Goal: Find specific page/section: Find specific page/section

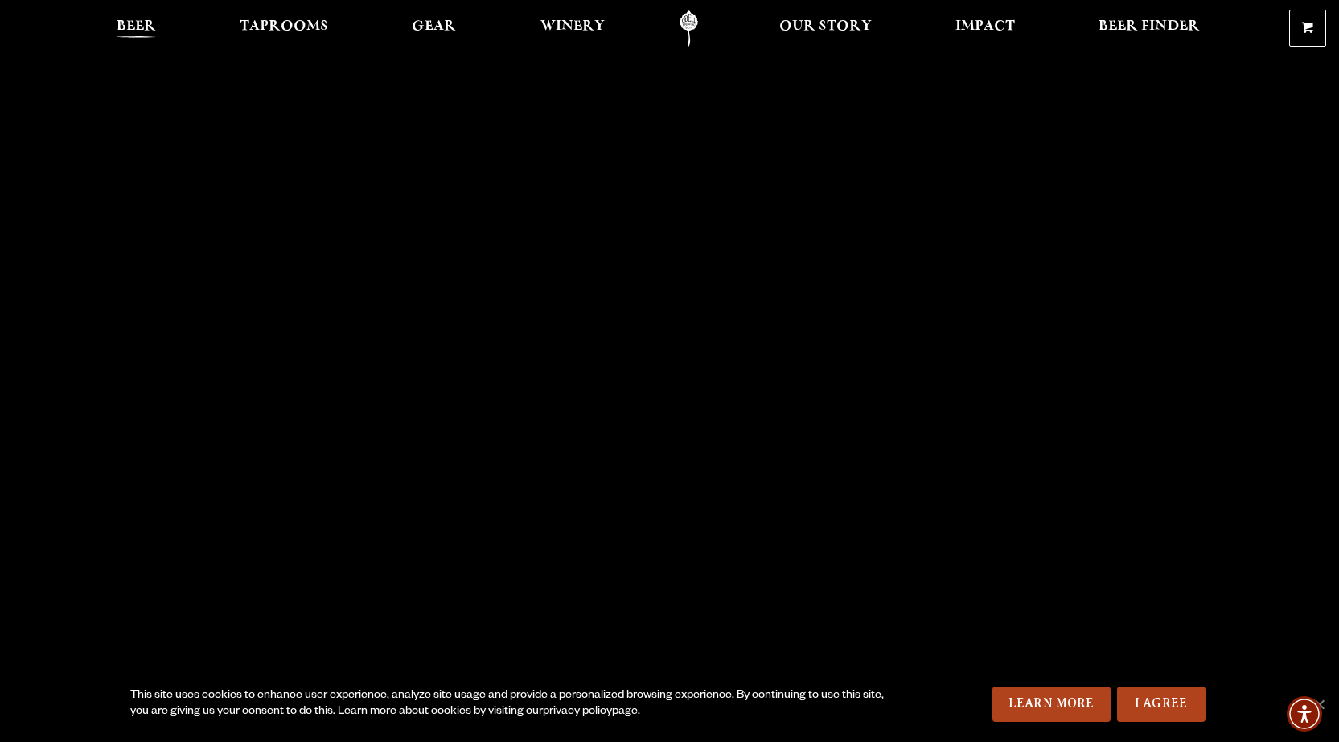
click at [151, 20] on span "Beer" at bounding box center [136, 26] width 39 height 13
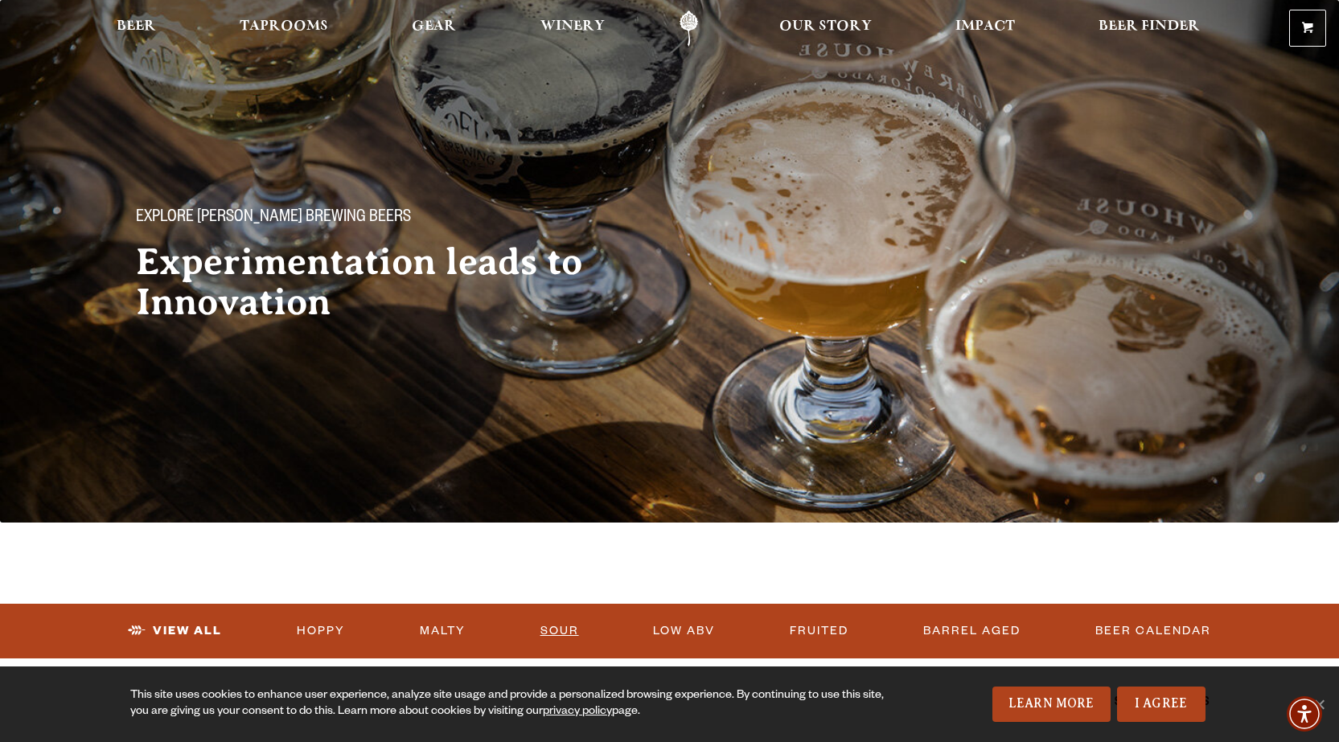
click at [556, 620] on link "Sour" at bounding box center [559, 631] width 51 height 37
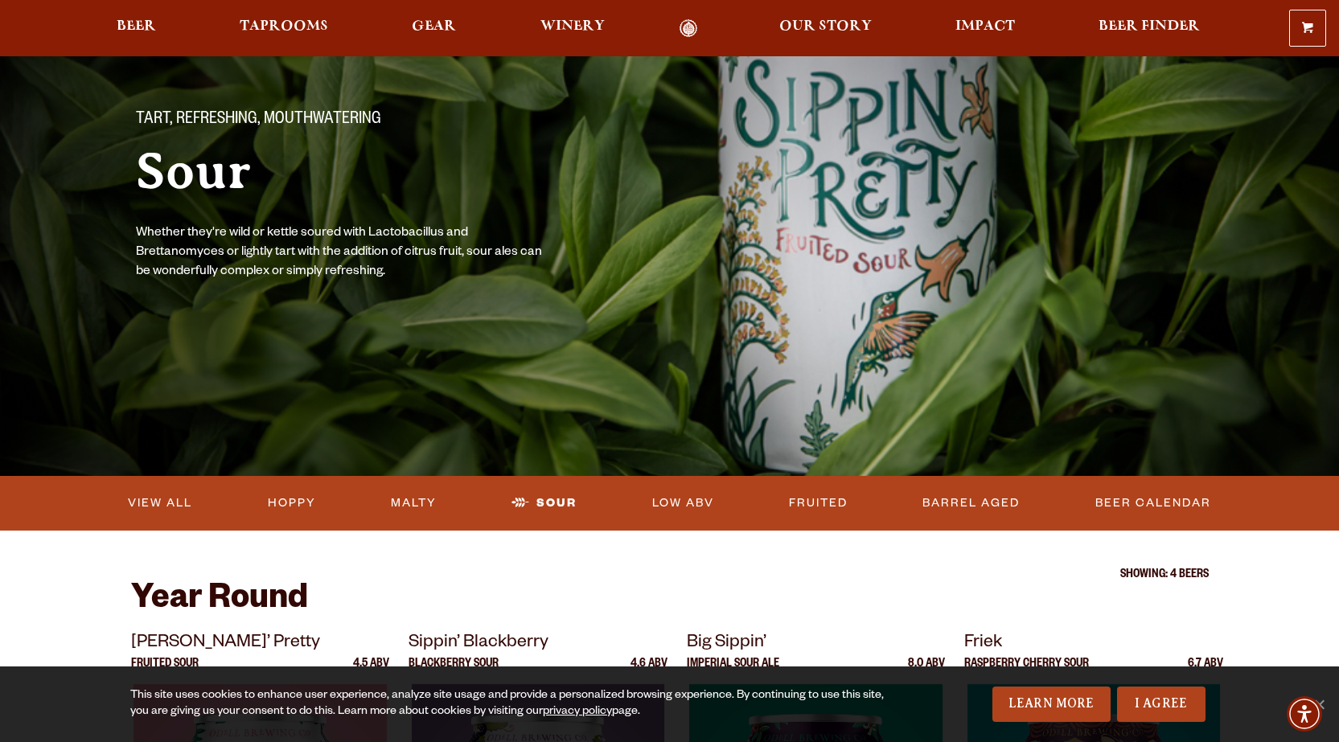
scroll to position [80, 0]
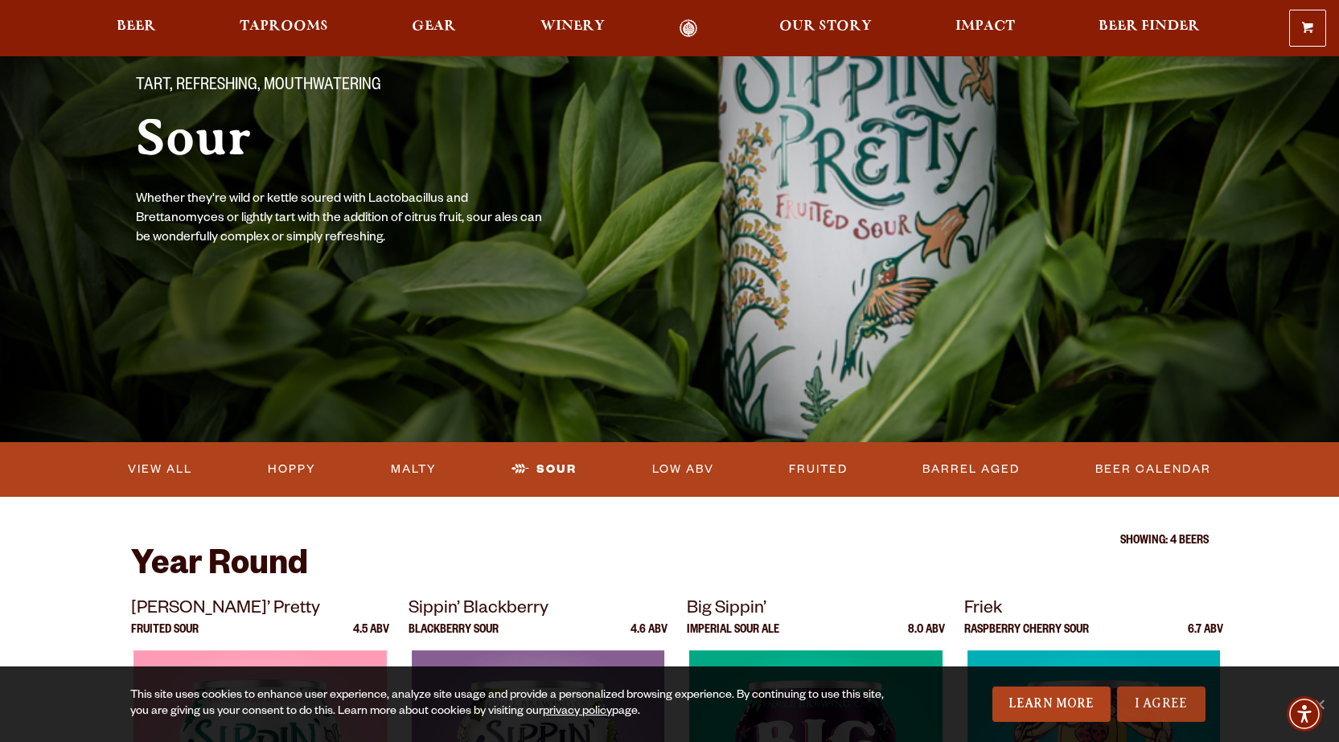
click at [1136, 696] on link "I Agree" at bounding box center [1161, 704] width 88 height 35
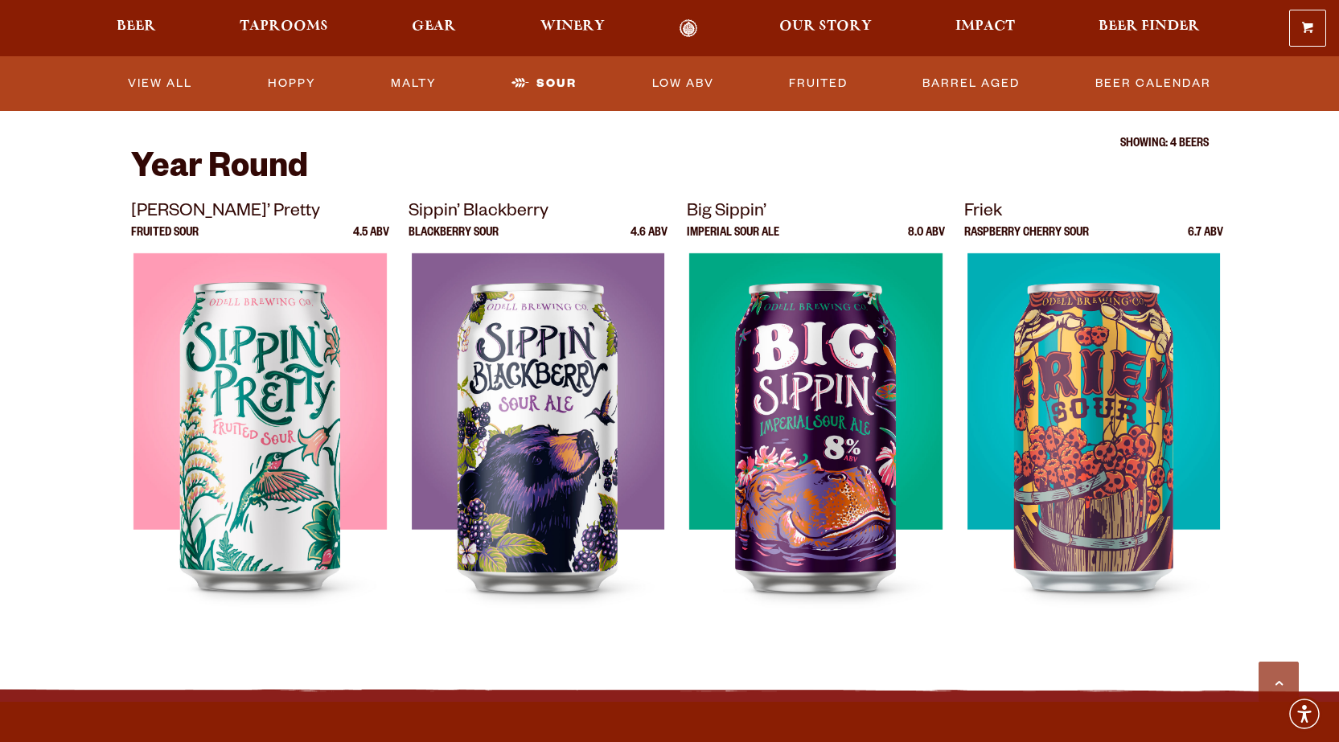
scroll to position [483, 0]
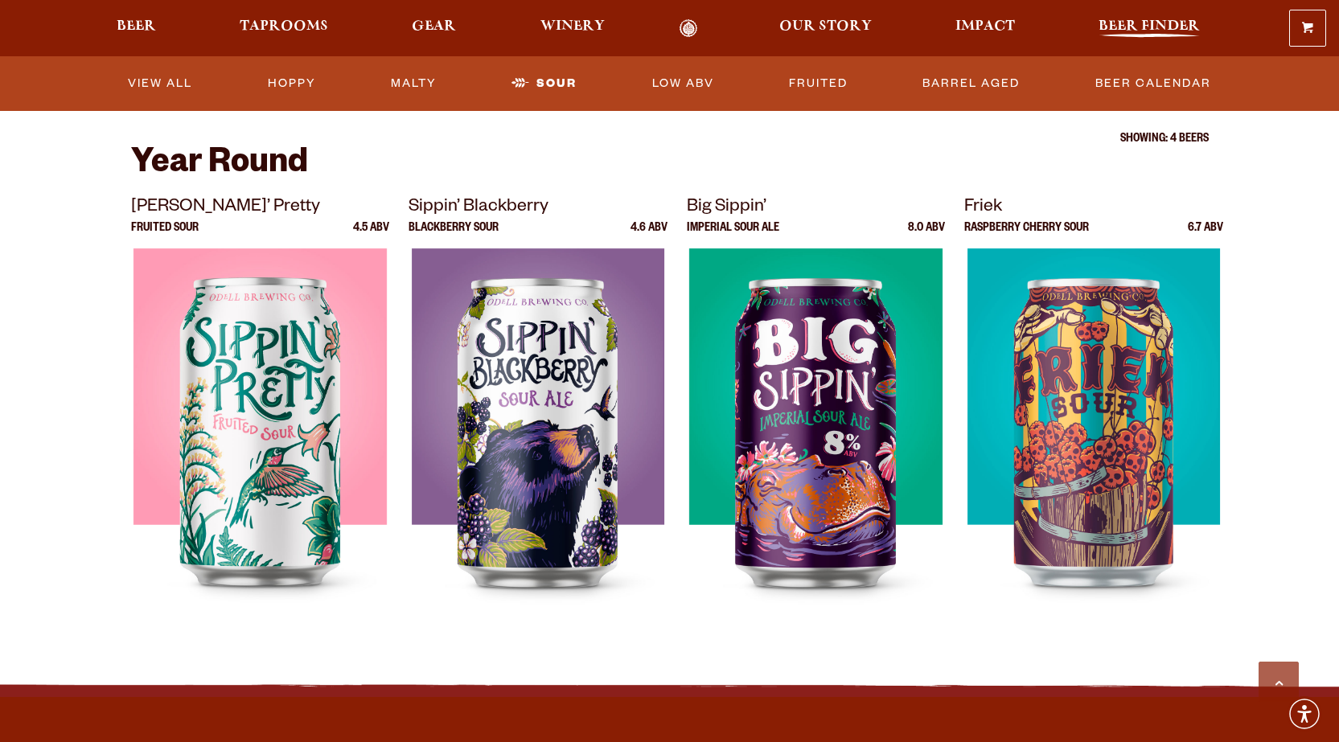
click at [1130, 20] on span "Beer Finder" at bounding box center [1149, 26] width 101 height 13
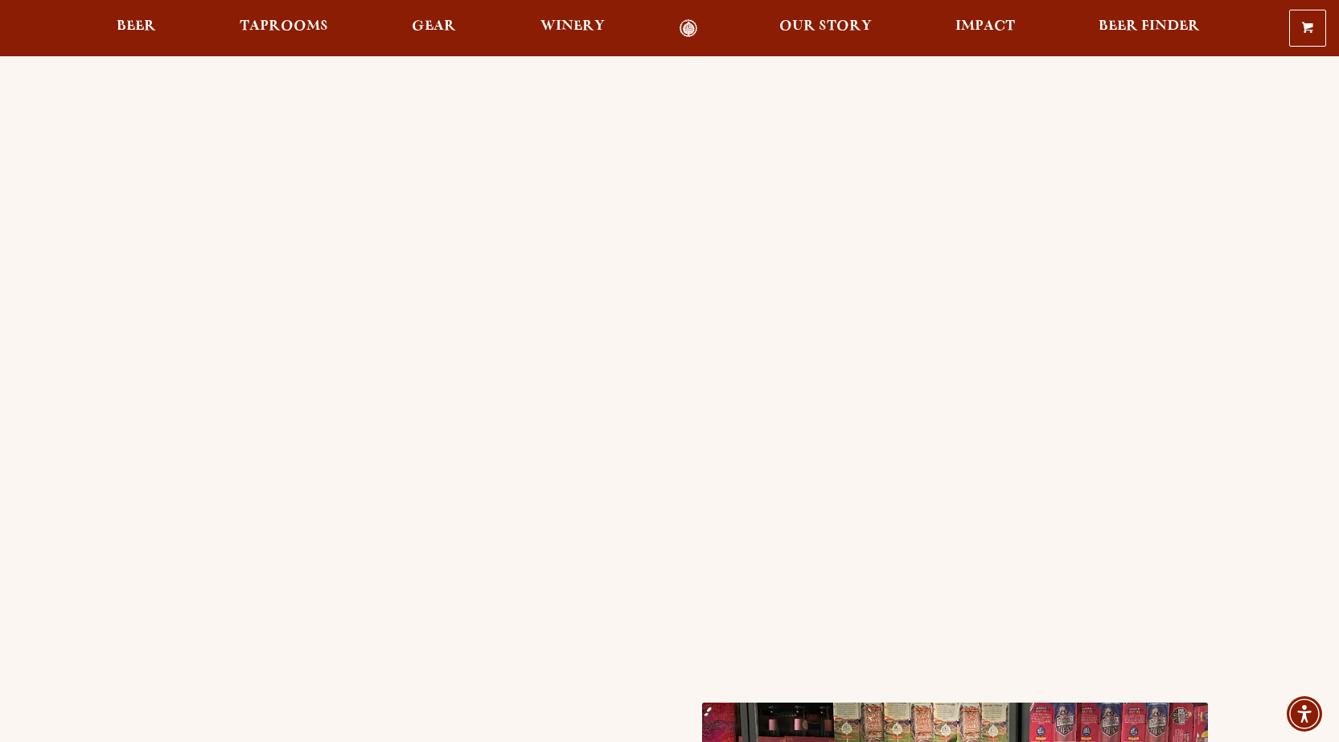
scroll to position [80, 0]
